Goal: Task Accomplishment & Management: Manage account settings

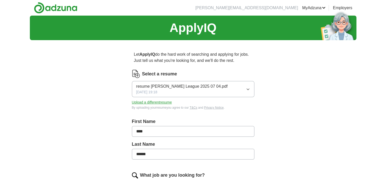
click at [160, 102] on button "Upload a different resume" at bounding box center [152, 102] width 40 height 5
click at [162, 101] on button "Upload a different resume" at bounding box center [152, 102] width 40 height 5
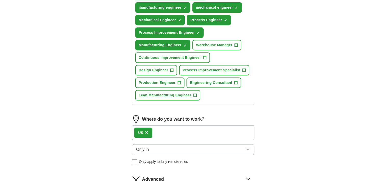
scroll to position [230, 0]
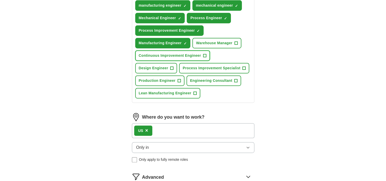
click at [208, 51] on button "Continuous Improvement Engineer +" at bounding box center [172, 55] width 75 height 10
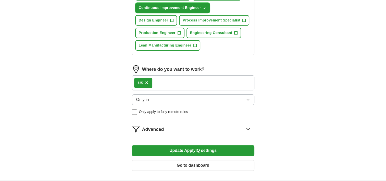
scroll to position [281, 0]
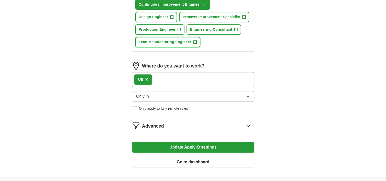
click at [194, 40] on span "+" at bounding box center [194, 42] width 3 height 4
click at [146, 76] on span "×" at bounding box center [146, 79] width 3 height 6
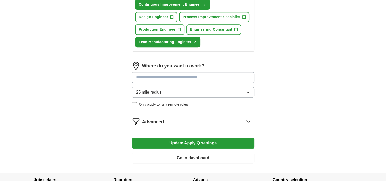
click at [174, 89] on button "25 mile radius" at bounding box center [193, 92] width 123 height 11
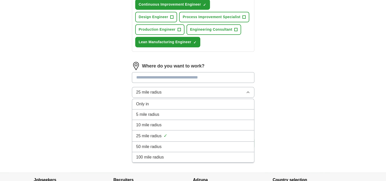
click at [174, 89] on button "25 mile radius" at bounding box center [193, 92] width 123 height 11
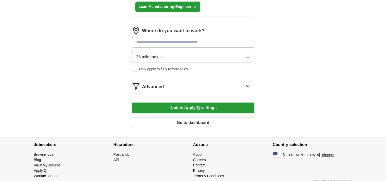
scroll to position [321, 0]
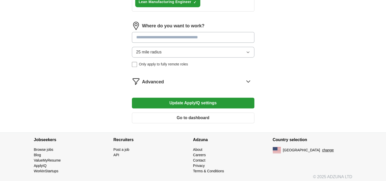
click at [192, 100] on button "Update ApplyIQ settings" at bounding box center [193, 102] width 123 height 11
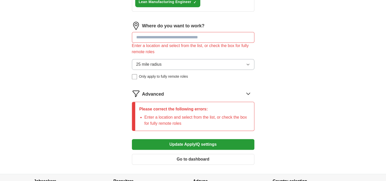
click at [175, 35] on input at bounding box center [193, 37] width 123 height 11
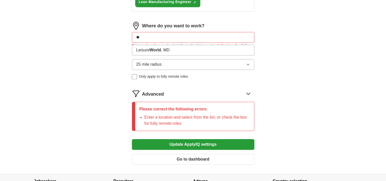
type input "*"
click at [132, 139] on button "Update ApplyIQ settings" at bounding box center [193, 144] width 123 height 11
click at [233, 143] on button "Update ApplyIQ settings" at bounding box center [193, 144] width 123 height 11
click at [192, 36] on input "********" at bounding box center [193, 37] width 123 height 11
drag, startPoint x: 193, startPoint y: 36, endPoint x: 17, endPoint y: 36, distance: 175.6
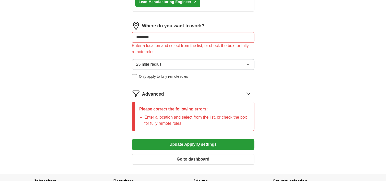
type input "***"
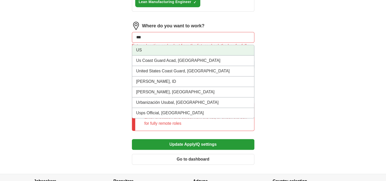
click at [156, 51] on li "US" at bounding box center [193, 50] width 122 height 10
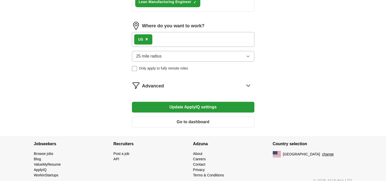
click at [168, 36] on div "US ×" at bounding box center [193, 39] width 123 height 15
click at [170, 38] on div "US ×" at bounding box center [193, 39] width 123 height 15
click at [182, 104] on button "Update ApplyIQ settings" at bounding box center [193, 107] width 123 height 11
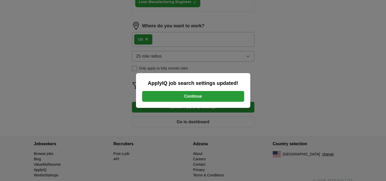
click at [165, 95] on button "Continue" at bounding box center [193, 96] width 102 height 11
